Goal: Browse casually: Explore the website without a specific task or goal

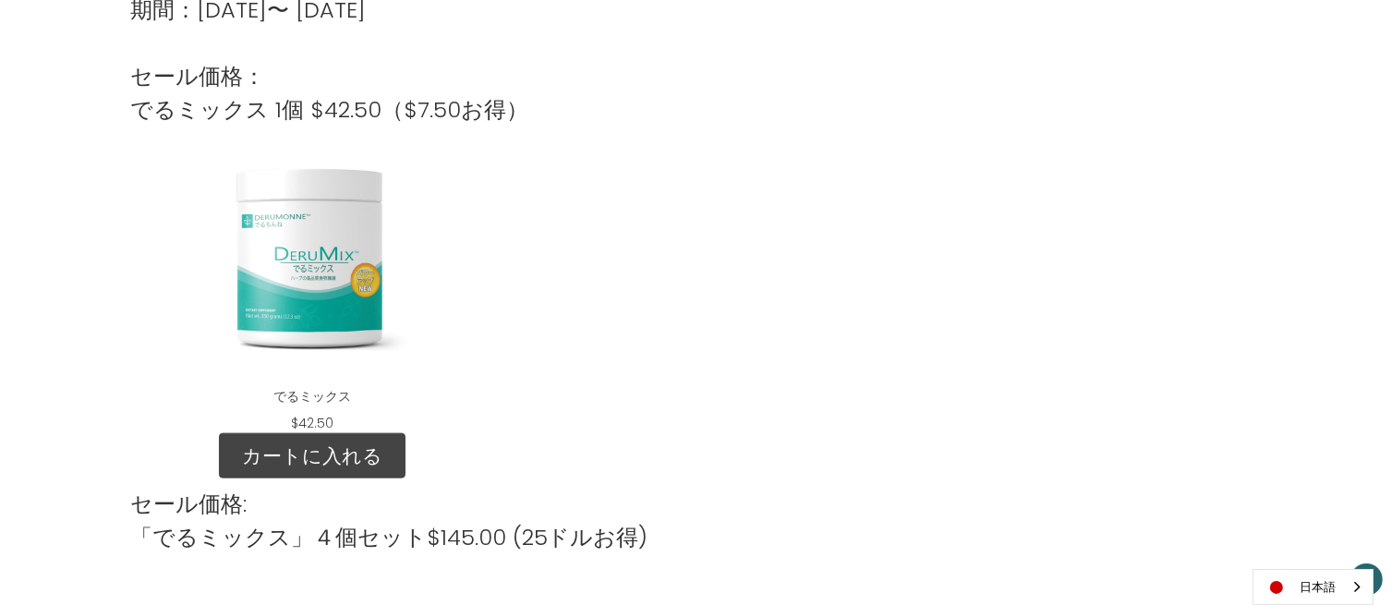
scroll to position [2062, 0]
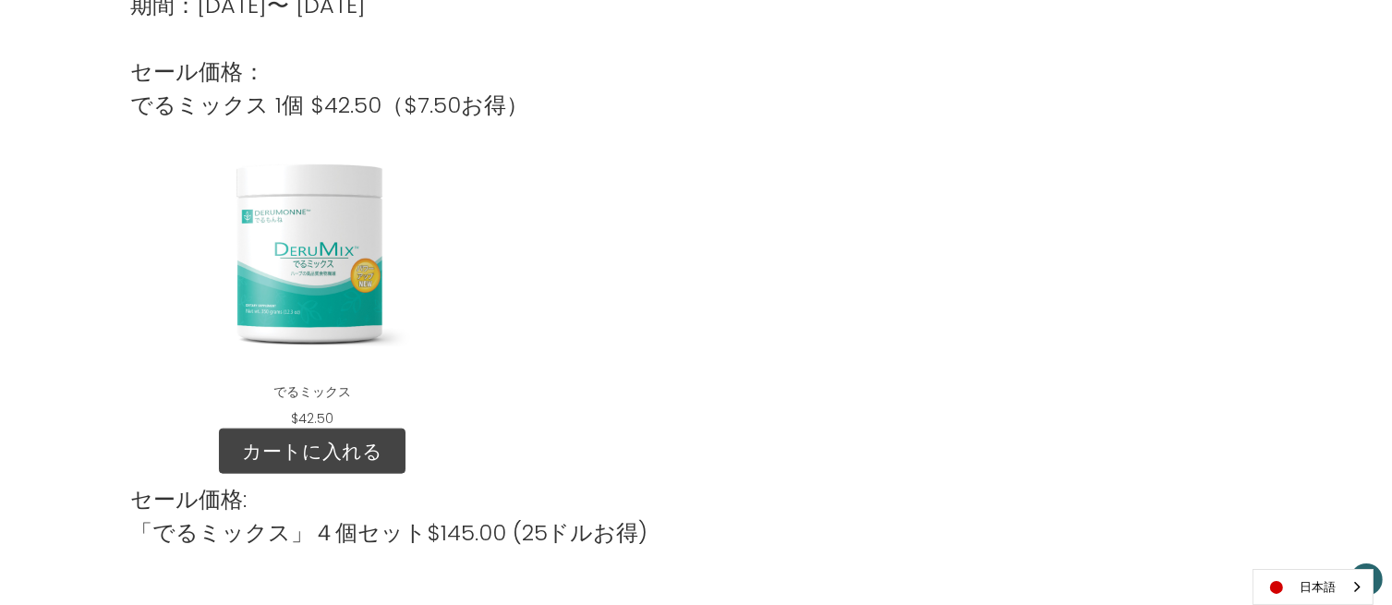
click at [333, 327] on div "DeruMix" at bounding box center [312, 252] width 335 height 231
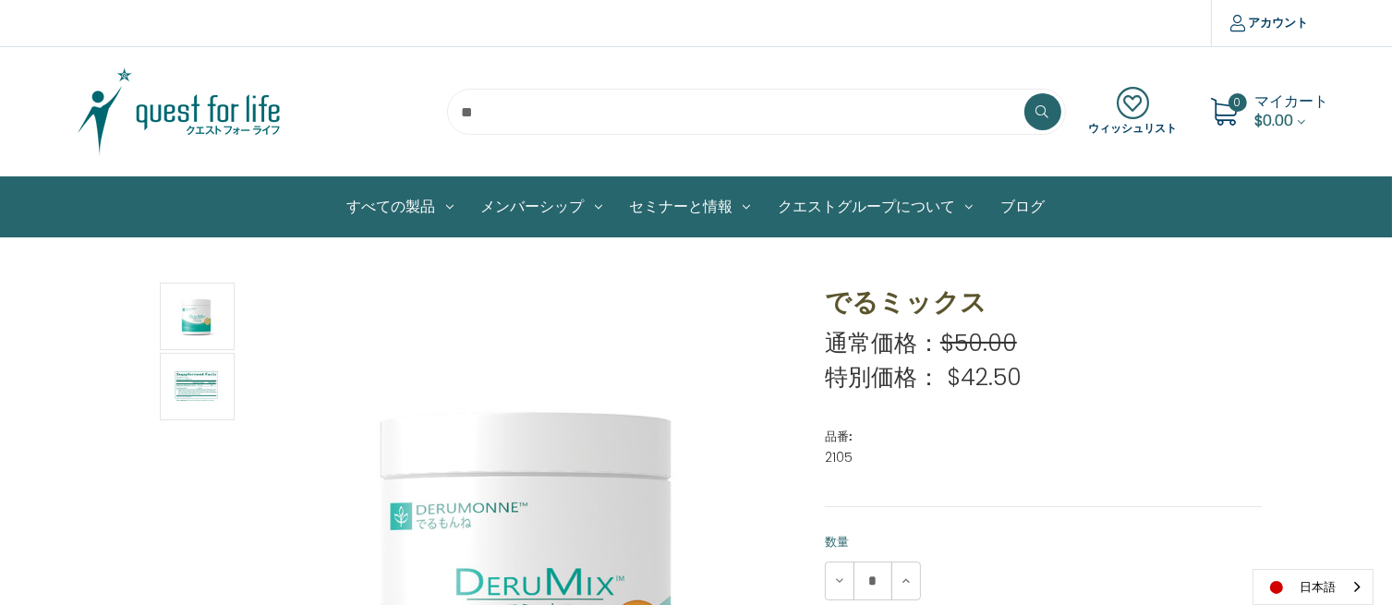
click at [246, 96] on img at bounding box center [179, 112] width 231 height 92
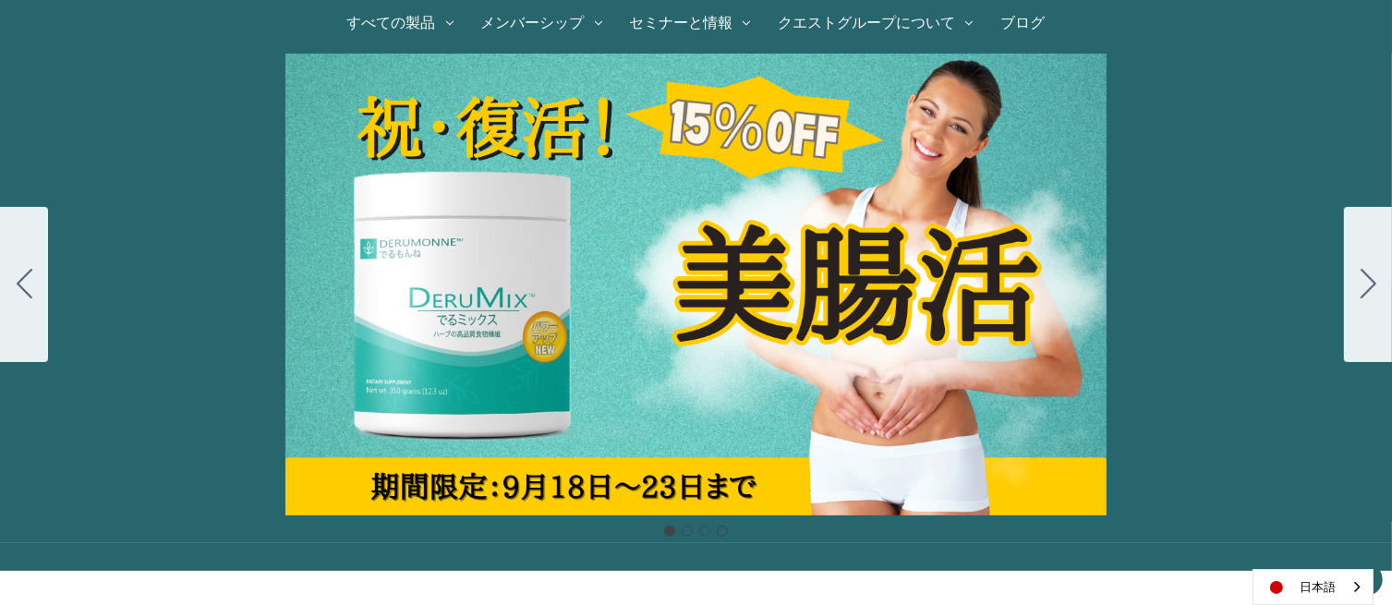
scroll to position [246, 0]
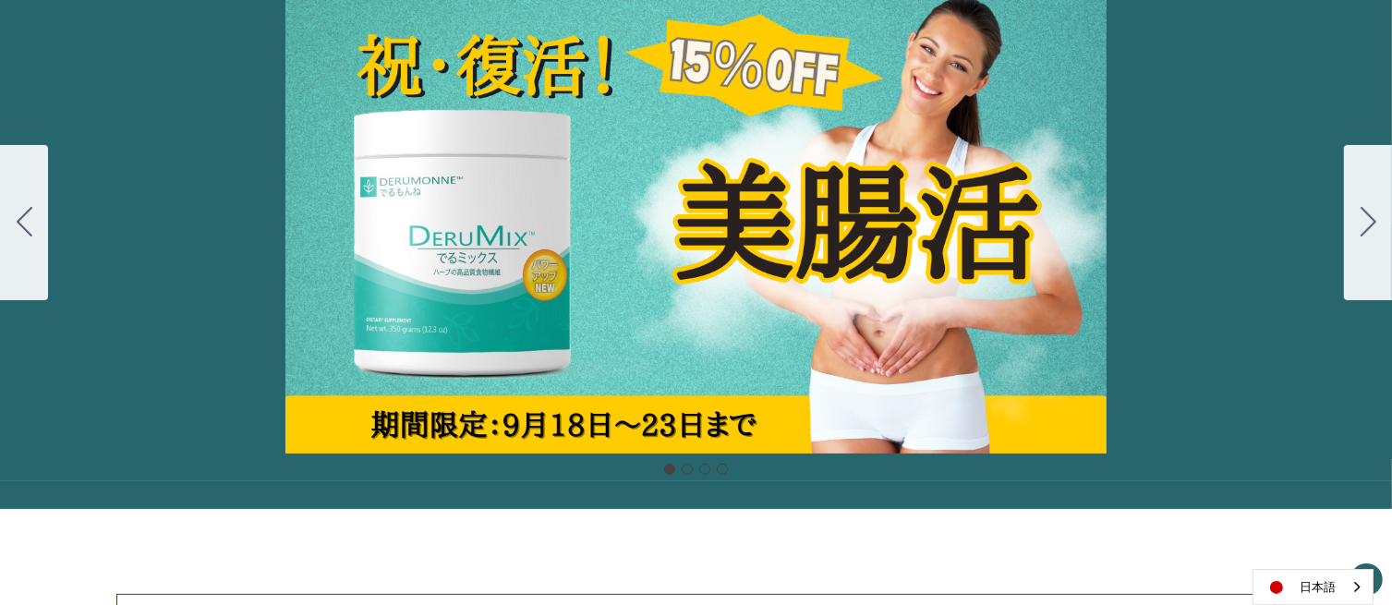
click at [1376, 256] on button "Go to slide 2" at bounding box center [1368, 222] width 48 height 155
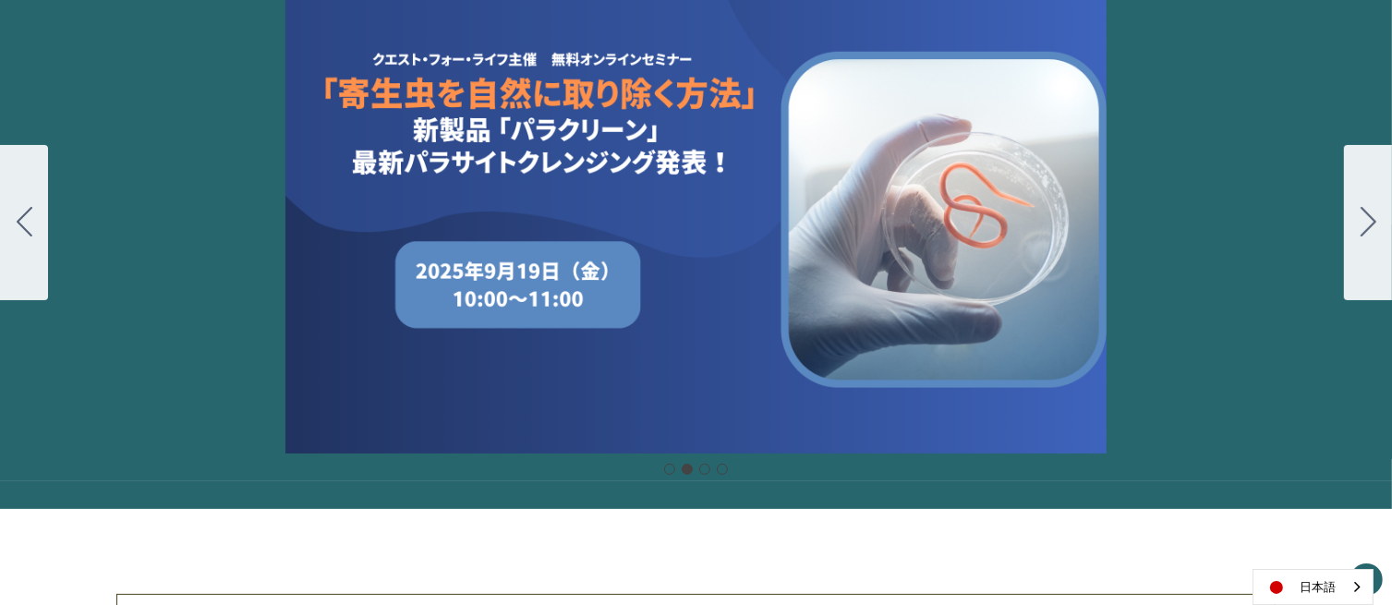
click at [1376, 256] on button "Go to slide 3" at bounding box center [1368, 222] width 48 height 155
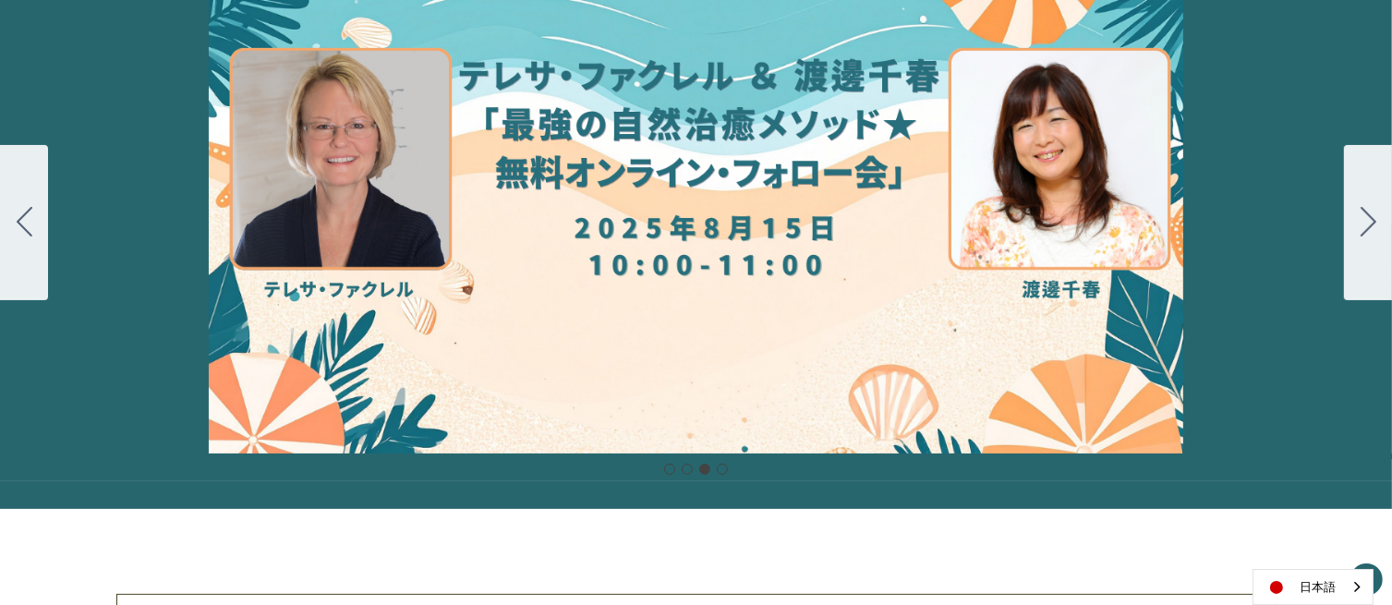
click at [1376, 256] on button "Go to slide 4" at bounding box center [1368, 222] width 48 height 155
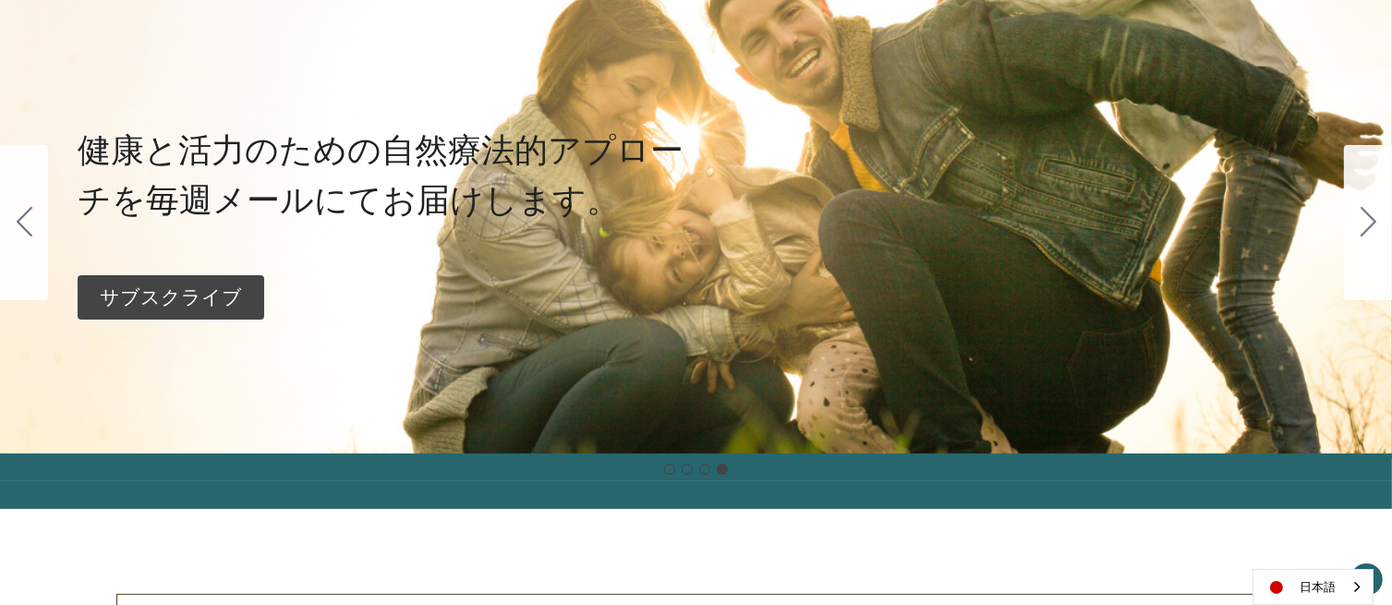
click at [1376, 256] on button "Go to slide 1" at bounding box center [1368, 222] width 48 height 155
